Goal: Transaction & Acquisition: Book appointment/travel/reservation

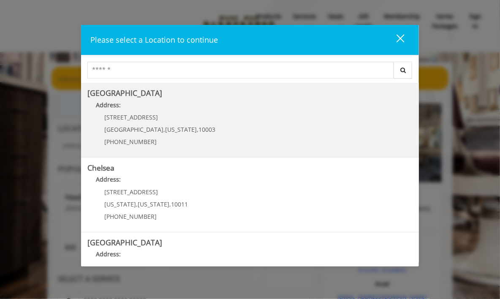
click at [119, 109] on Village "Address:" at bounding box center [249, 108] width 325 height 14
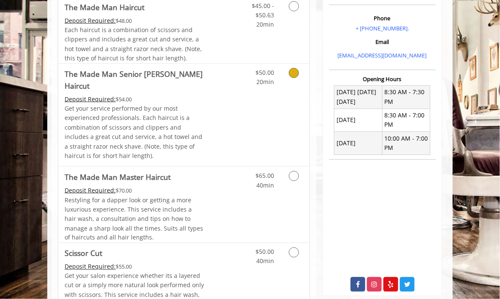
scroll to position [230, 0]
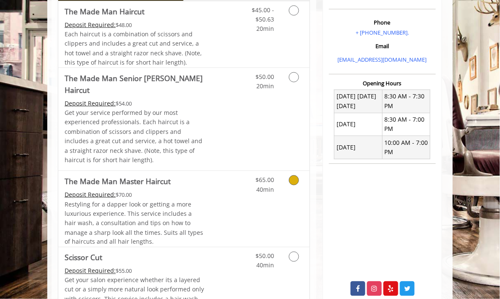
click at [291, 175] on icon "Grooming services" at bounding box center [294, 180] width 10 height 10
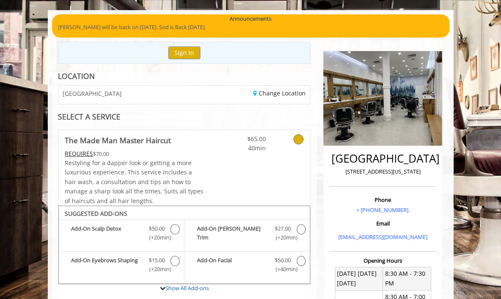
scroll to position [0, 0]
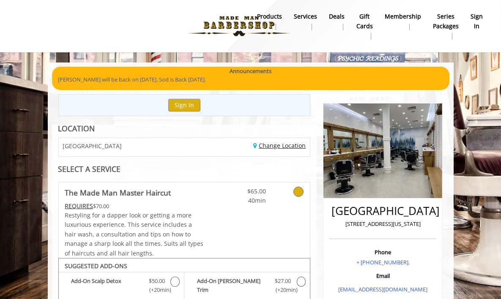
click at [265, 145] on link "Change Location" at bounding box center [279, 146] width 52 height 8
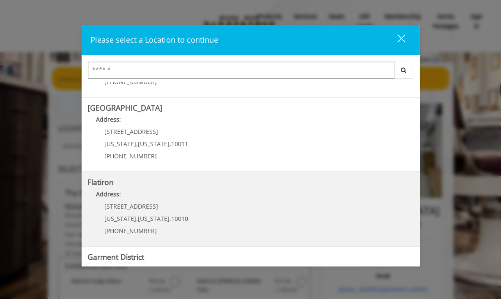
scroll to position [135, 0]
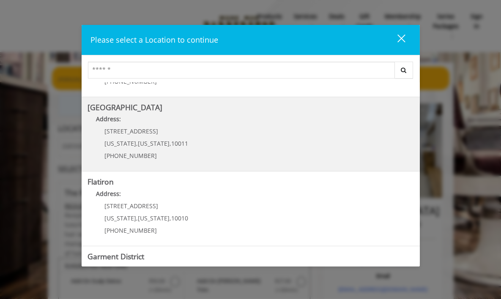
click at [115, 118] on b "Address:" at bounding box center [108, 119] width 25 height 8
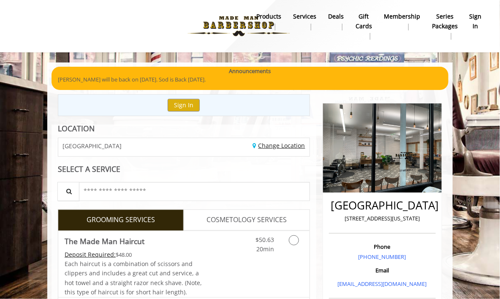
click at [279, 146] on link "Change Location" at bounding box center [279, 146] width 52 height 8
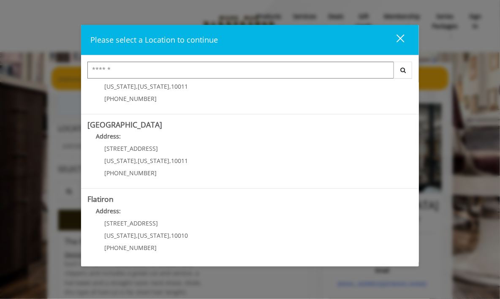
scroll to position [123, 0]
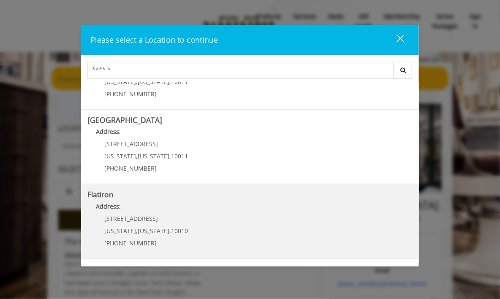
click at [122, 228] on span "[US_STATE]" at bounding box center [120, 231] width 32 height 8
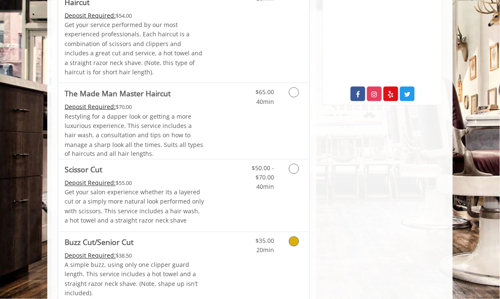
scroll to position [317, 0]
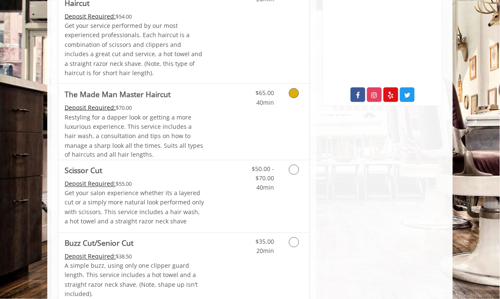
click at [295, 88] on icon "Grooming services" at bounding box center [294, 93] width 10 height 10
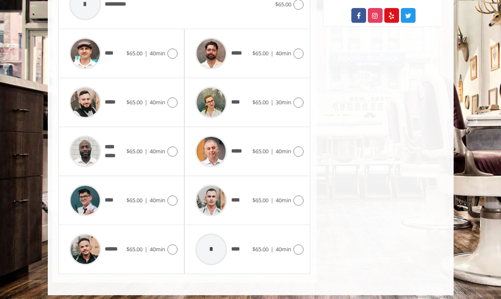
scroll to position [397, 0]
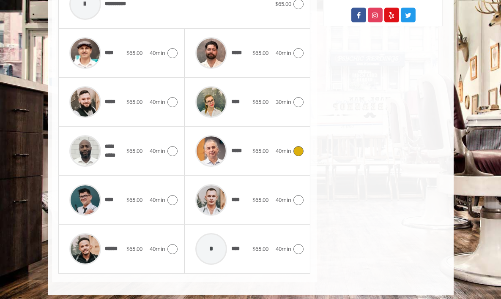
click at [214, 145] on img at bounding box center [211, 151] width 32 height 32
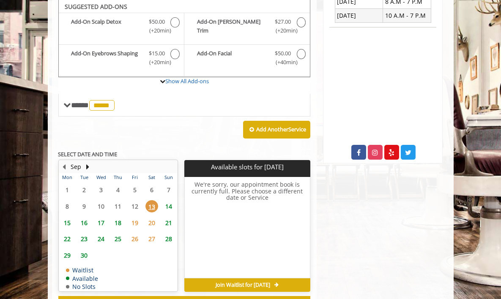
scroll to position [257, 0]
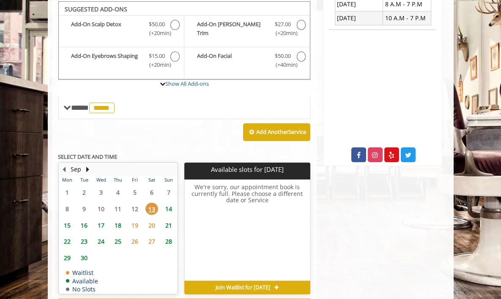
click at [85, 225] on span "16" at bounding box center [84, 225] width 13 height 12
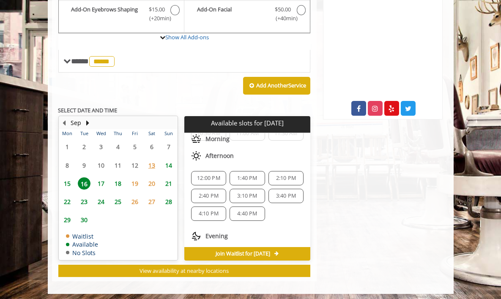
scroll to position [52, 0]
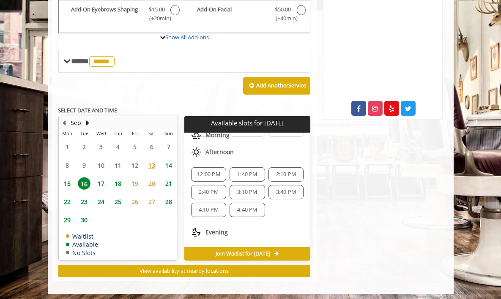
click at [243, 171] on span "1:40 PM" at bounding box center [247, 174] width 20 height 7
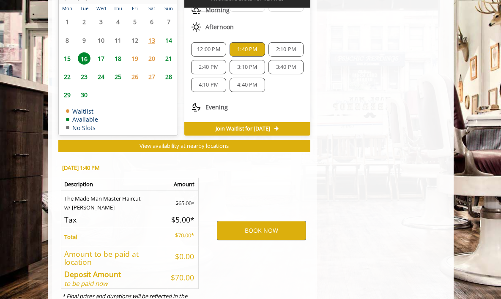
scroll to position [460, 0]
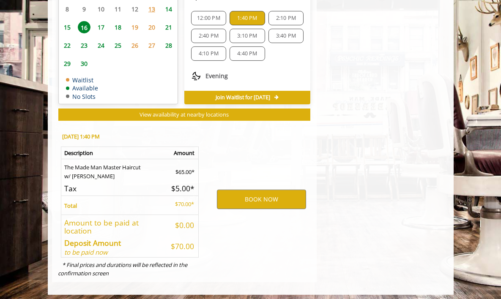
click at [134, 24] on span "19" at bounding box center [135, 27] width 13 height 12
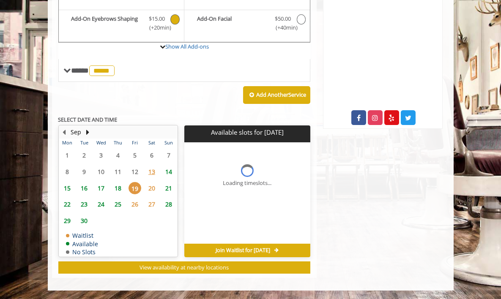
scroll to position [0, 0]
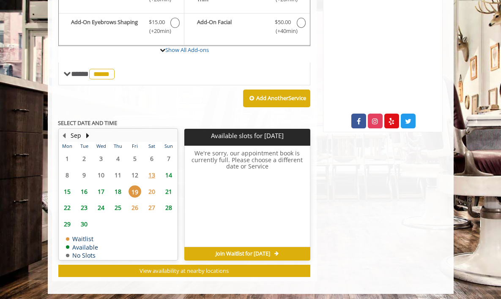
click at [118, 187] on span "18" at bounding box center [118, 192] width 13 height 12
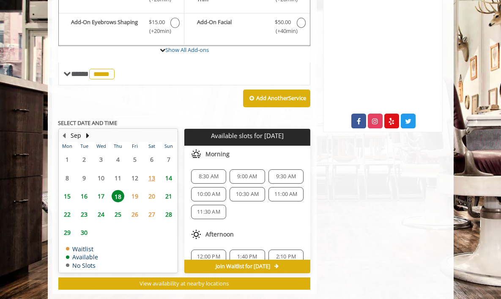
scroll to position [303, 0]
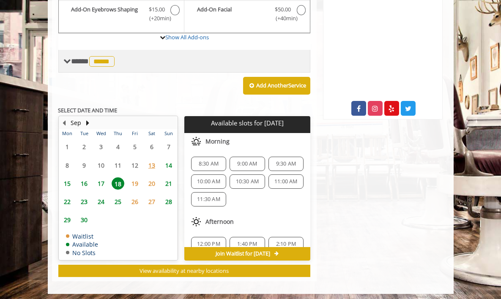
click at [102, 60] on span "*****" at bounding box center [101, 61] width 25 height 11
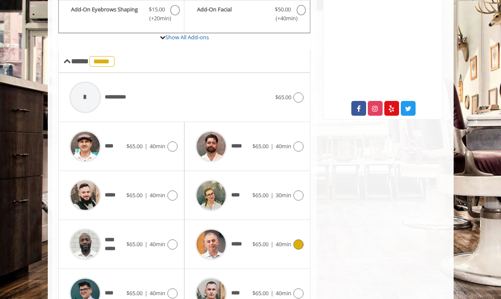
click at [178, 144] on div "**** $65.00 | 40min" at bounding box center [121, 146] width 126 height 49
click at [172, 143] on icon at bounding box center [172, 147] width 10 height 10
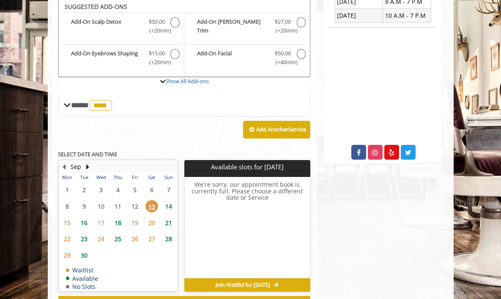
scroll to position [257, 0]
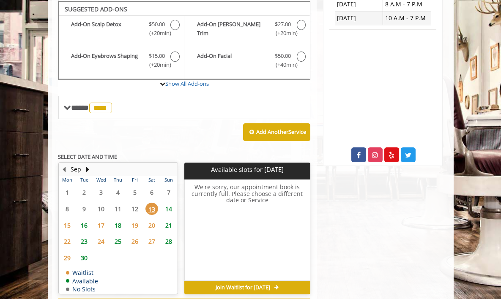
click at [118, 222] on span "18" at bounding box center [118, 225] width 13 height 12
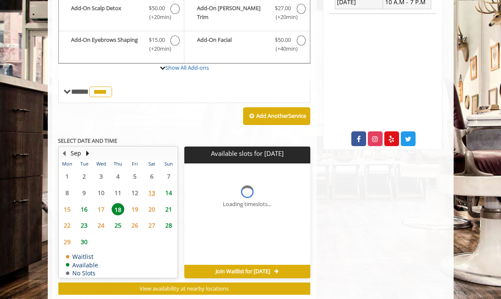
scroll to position [291, 0]
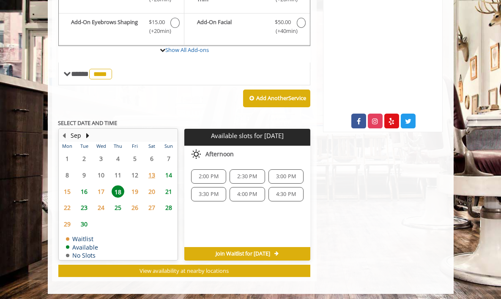
click at [85, 204] on span "23" at bounding box center [84, 208] width 13 height 12
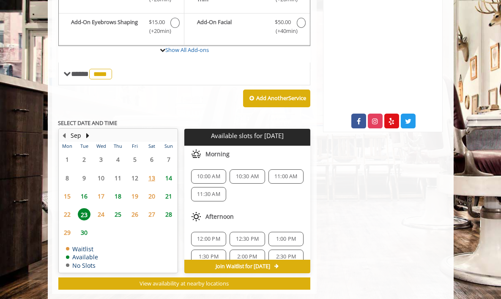
scroll to position [303, 0]
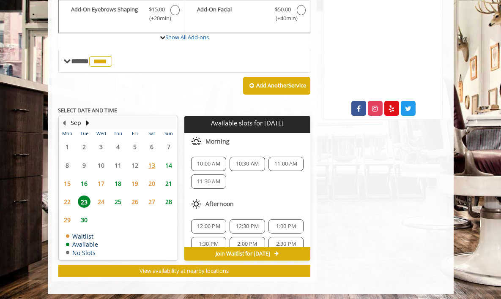
click at [206, 161] on span "10:00 AM" at bounding box center [208, 164] width 23 height 7
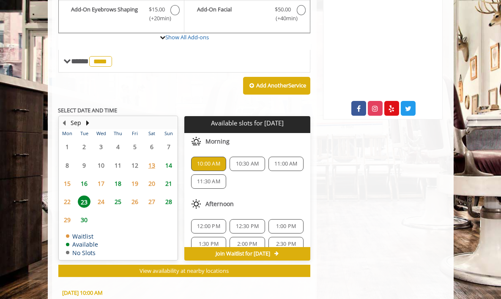
scroll to position [460, 0]
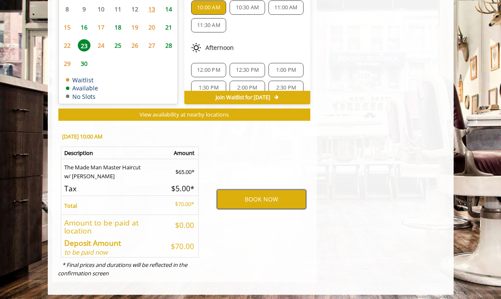
click at [261, 196] on button "BOOK NOW" at bounding box center [261, 199] width 89 height 19
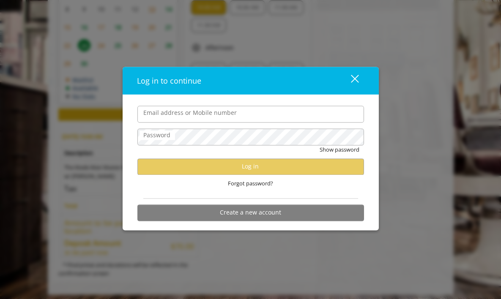
type input "**********"
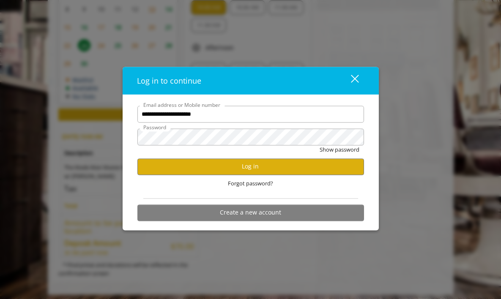
scroll to position [0, 0]
click at [339, 147] on button "Show password" at bounding box center [340, 149] width 40 height 9
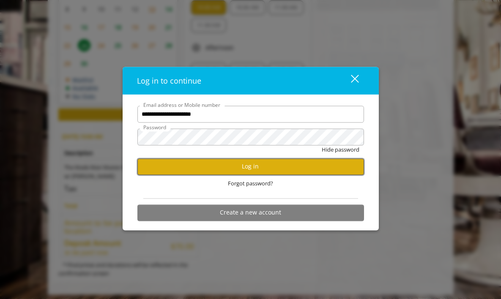
click at [252, 167] on button "Log in" at bounding box center [250, 167] width 227 height 16
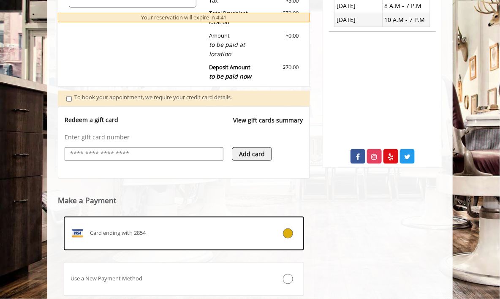
scroll to position [312, 0]
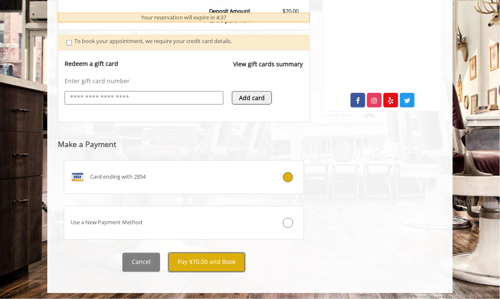
click at [197, 262] on button "Pay $70.00 and Book" at bounding box center [207, 262] width 77 height 19
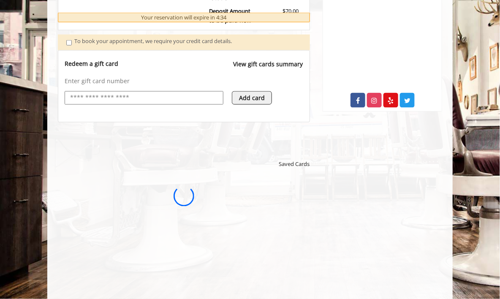
scroll to position [0, 0]
